Goal: Task Accomplishment & Management: Manage account settings

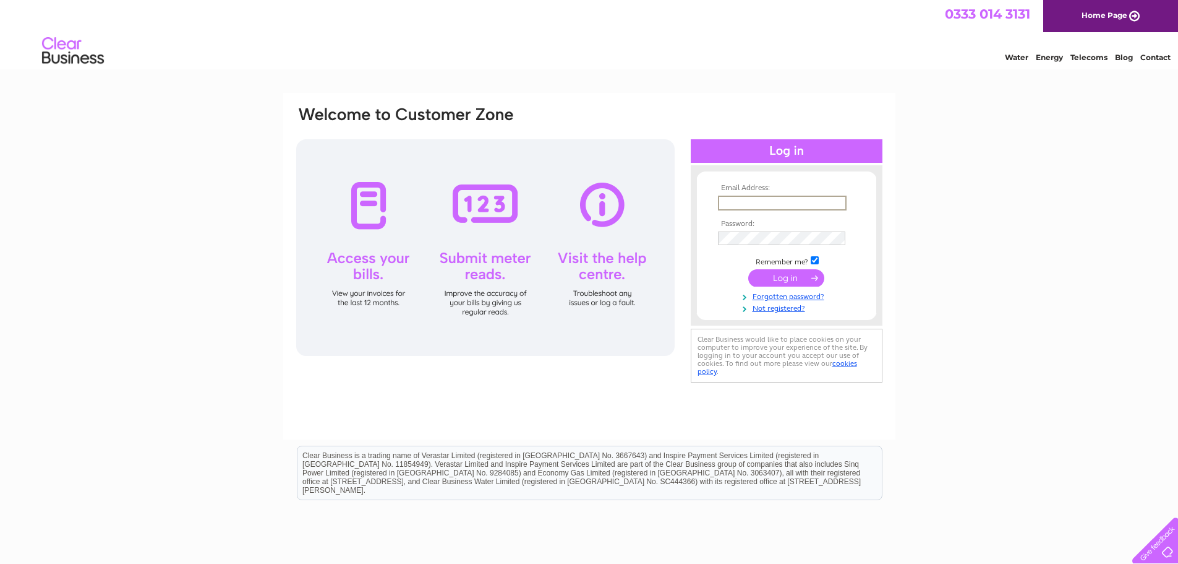
click at [765, 203] on input "text" at bounding box center [782, 202] width 129 height 15
paste input "cate.moss@endclothing.com"
type input "cate.moss@endclothing.com"
click at [763, 282] on input "submit" at bounding box center [786, 277] width 76 height 17
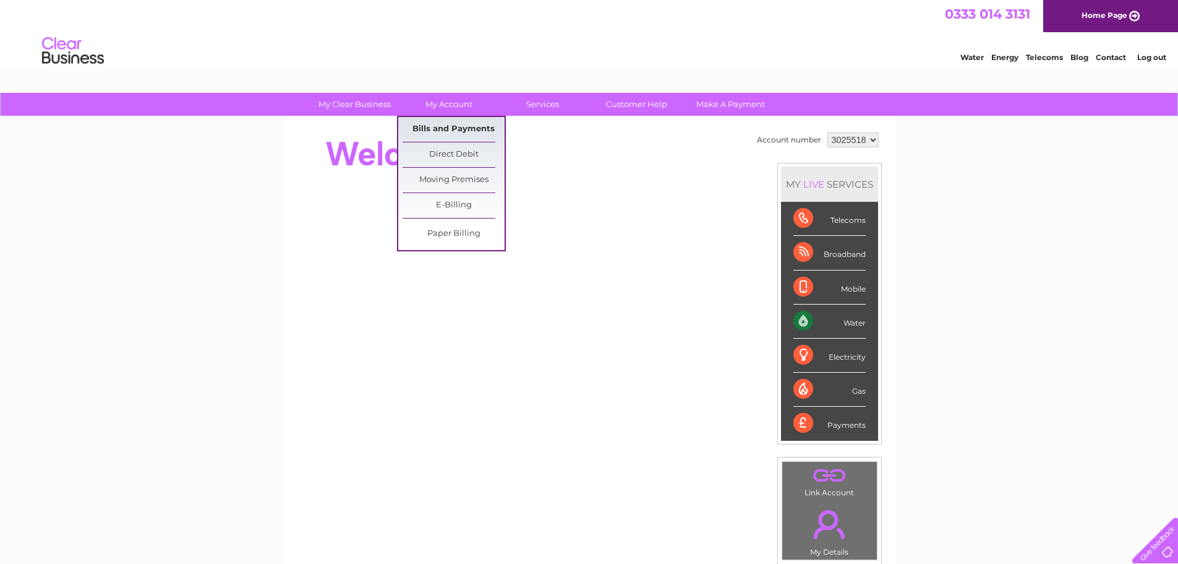
click at [469, 124] on link "Bills and Payments" at bounding box center [454, 129] width 102 height 25
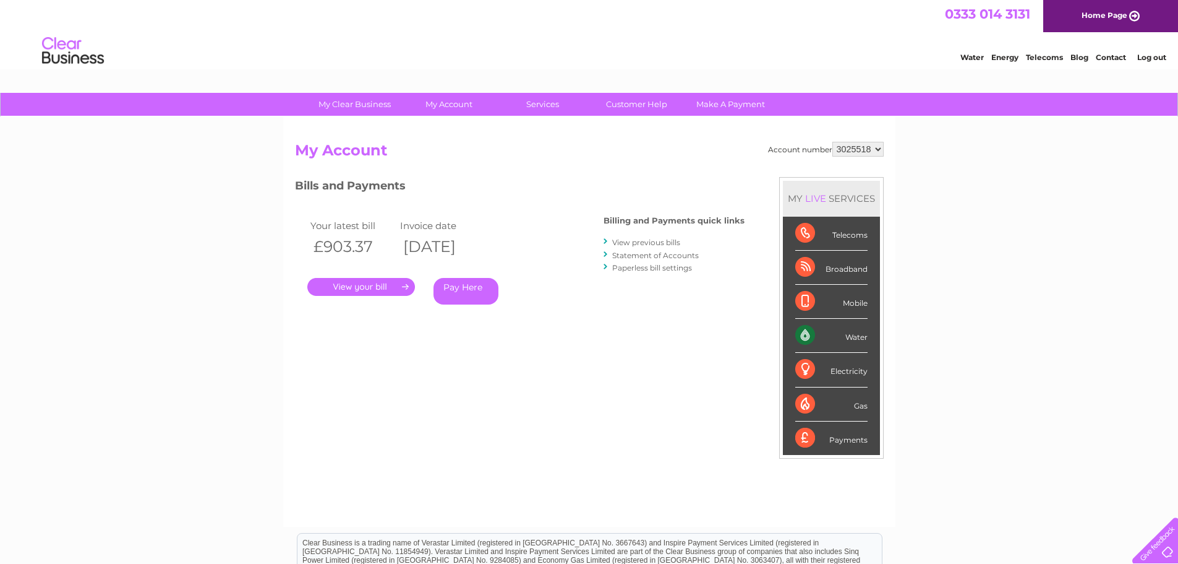
click at [393, 284] on link "." at bounding box center [361, 287] width 108 height 18
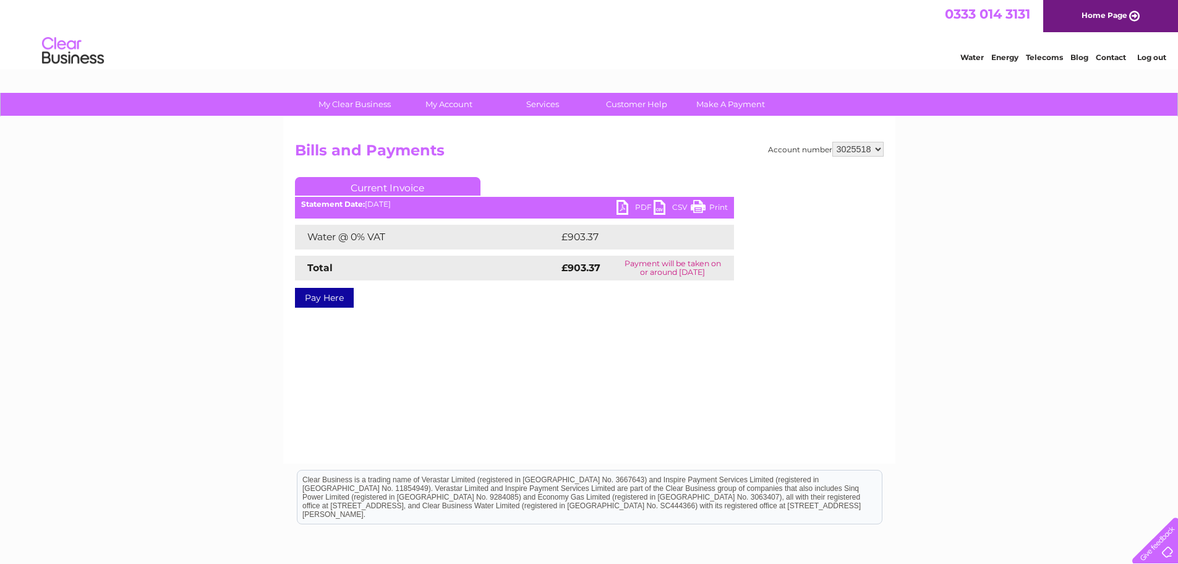
click at [627, 213] on link "PDF" at bounding box center [635, 209] width 37 height 18
